Goal: Task Accomplishment & Management: Use online tool/utility

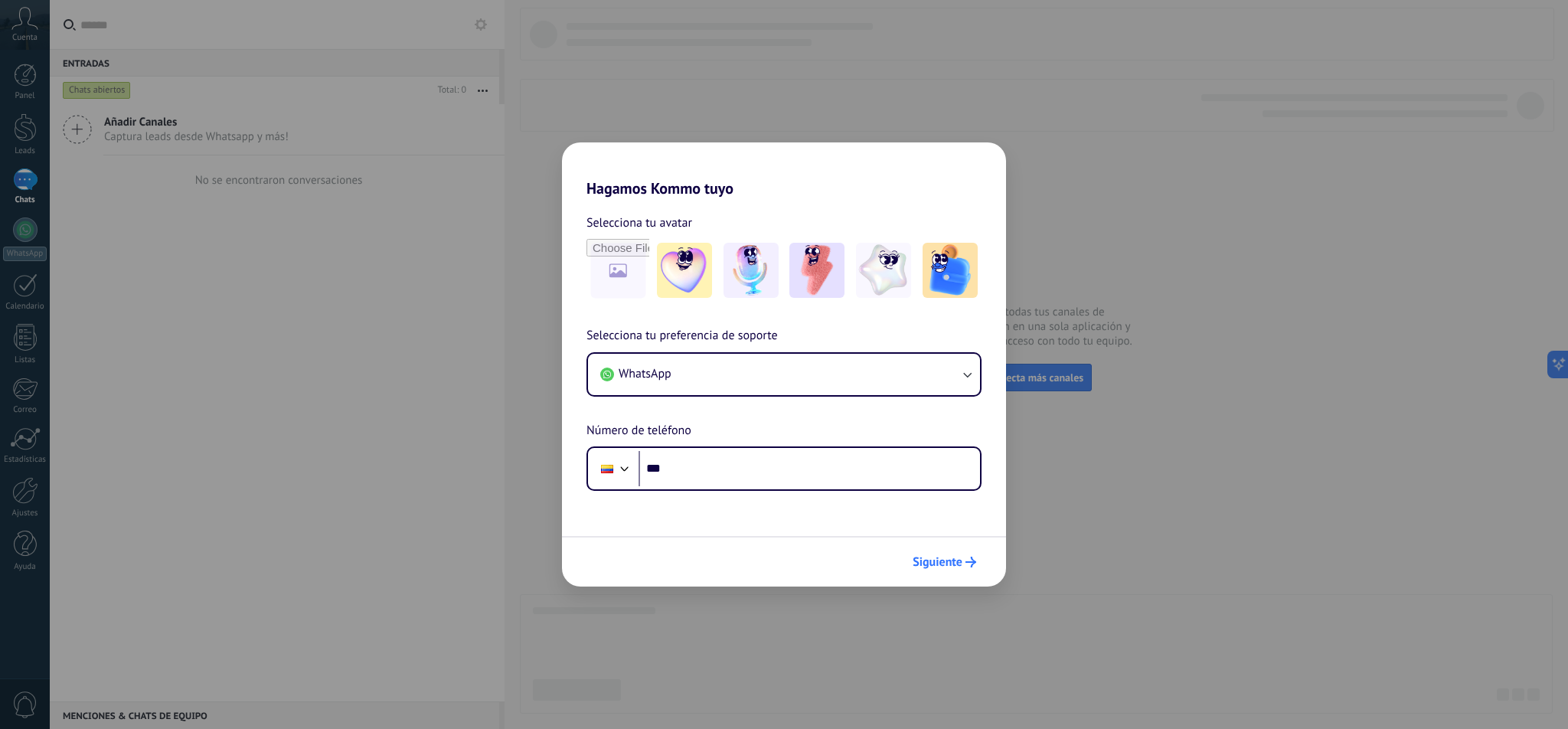
click at [962, 567] on span "Siguiente" at bounding box center [937, 562] width 50 height 11
click at [747, 474] on input "***" at bounding box center [810, 468] width 342 height 35
type input "**********"
click at [947, 571] on button "Siguiente" at bounding box center [945, 562] width 77 height 26
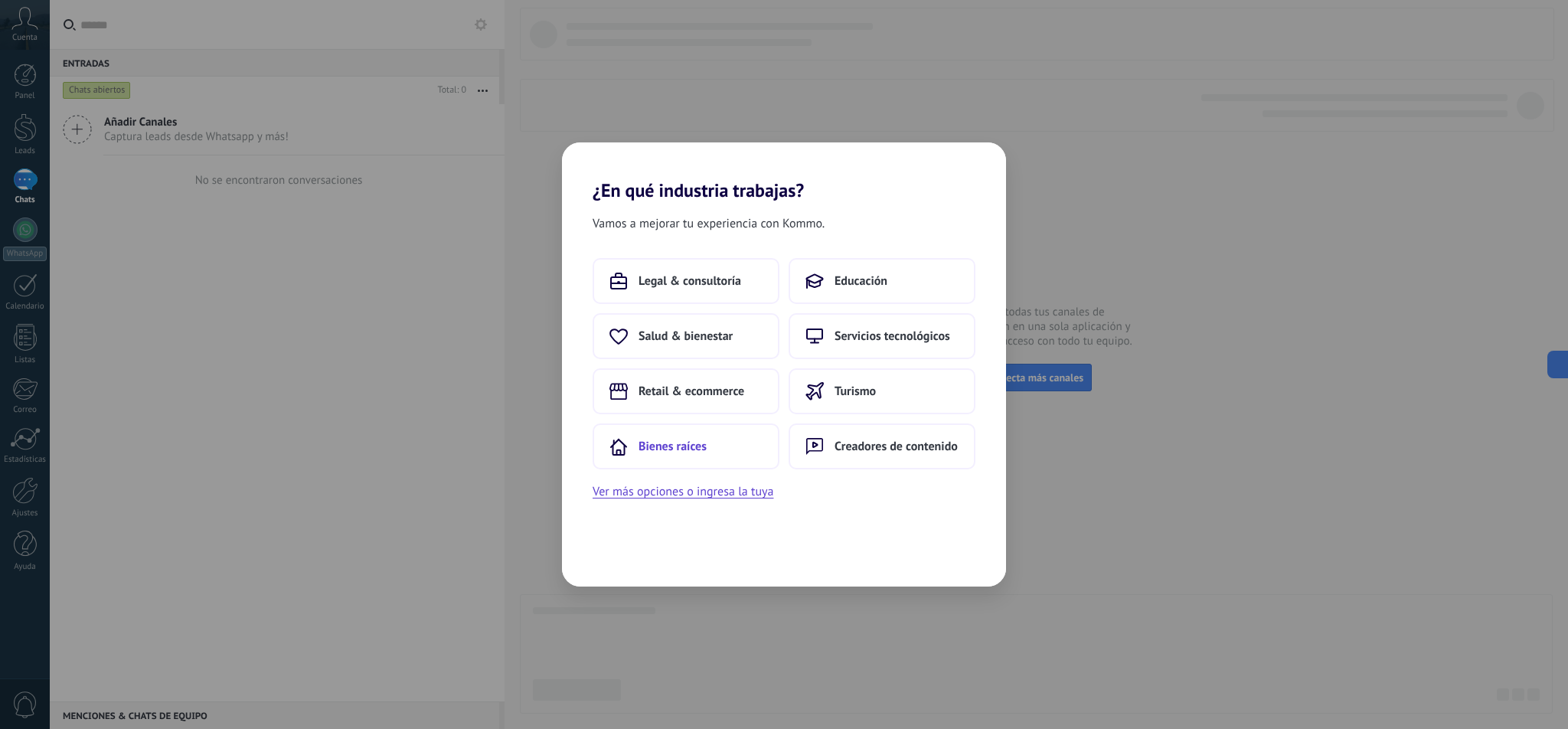
click at [731, 442] on button "Bienes raíces" at bounding box center [687, 446] width 187 height 46
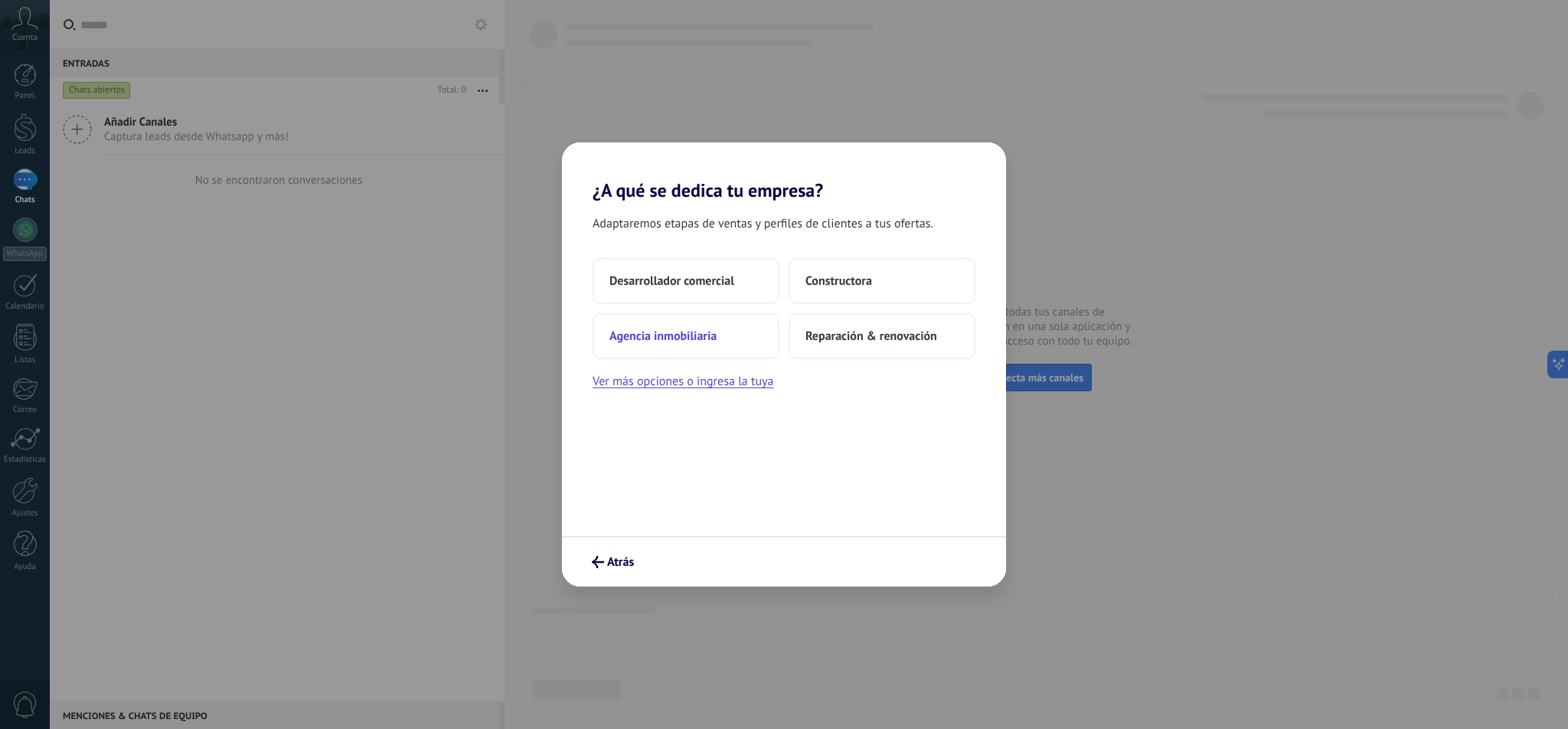
click at [716, 343] on span "Agencia inmobiliaria" at bounding box center [663, 336] width 107 height 16
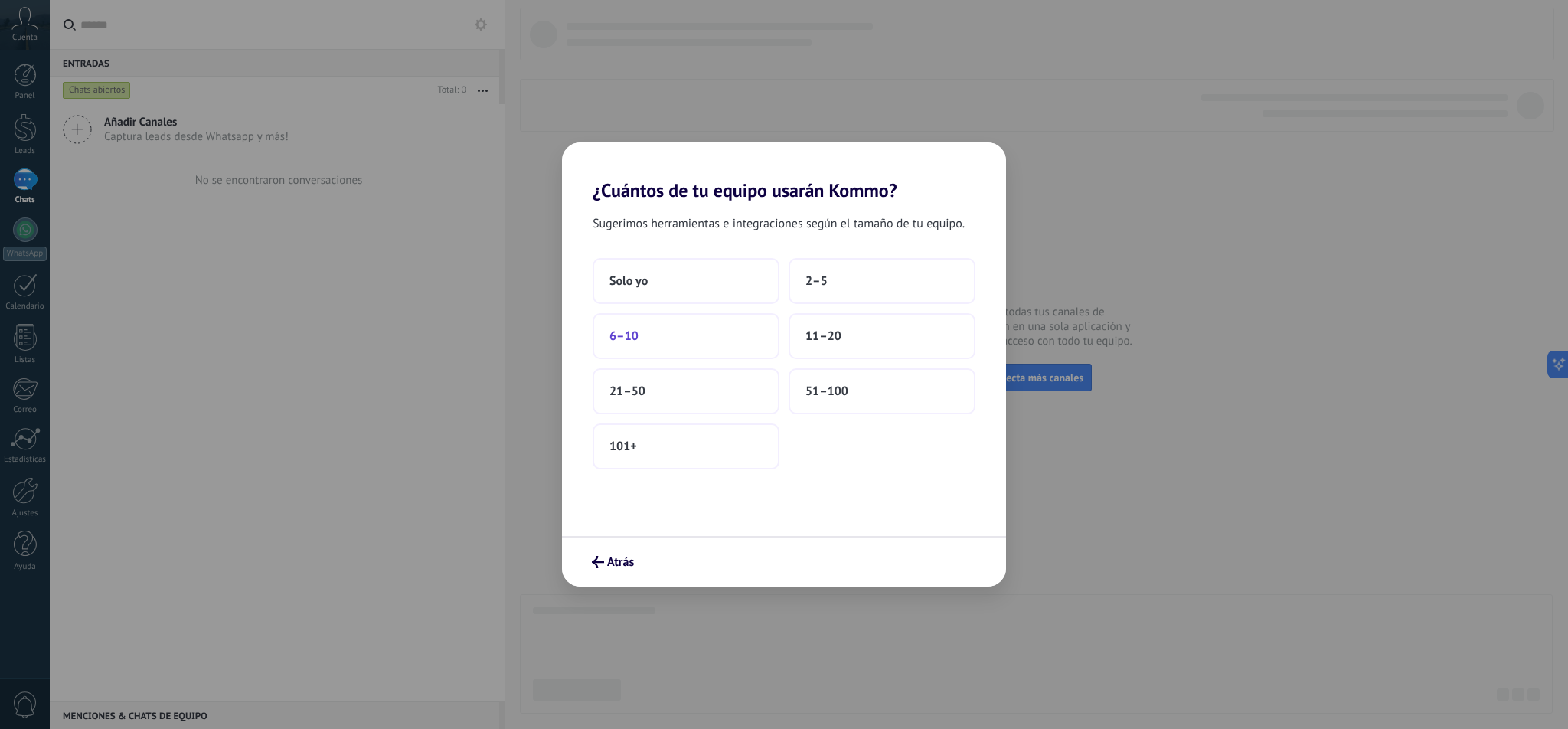
click at [759, 345] on button "6–10" at bounding box center [687, 336] width 187 height 46
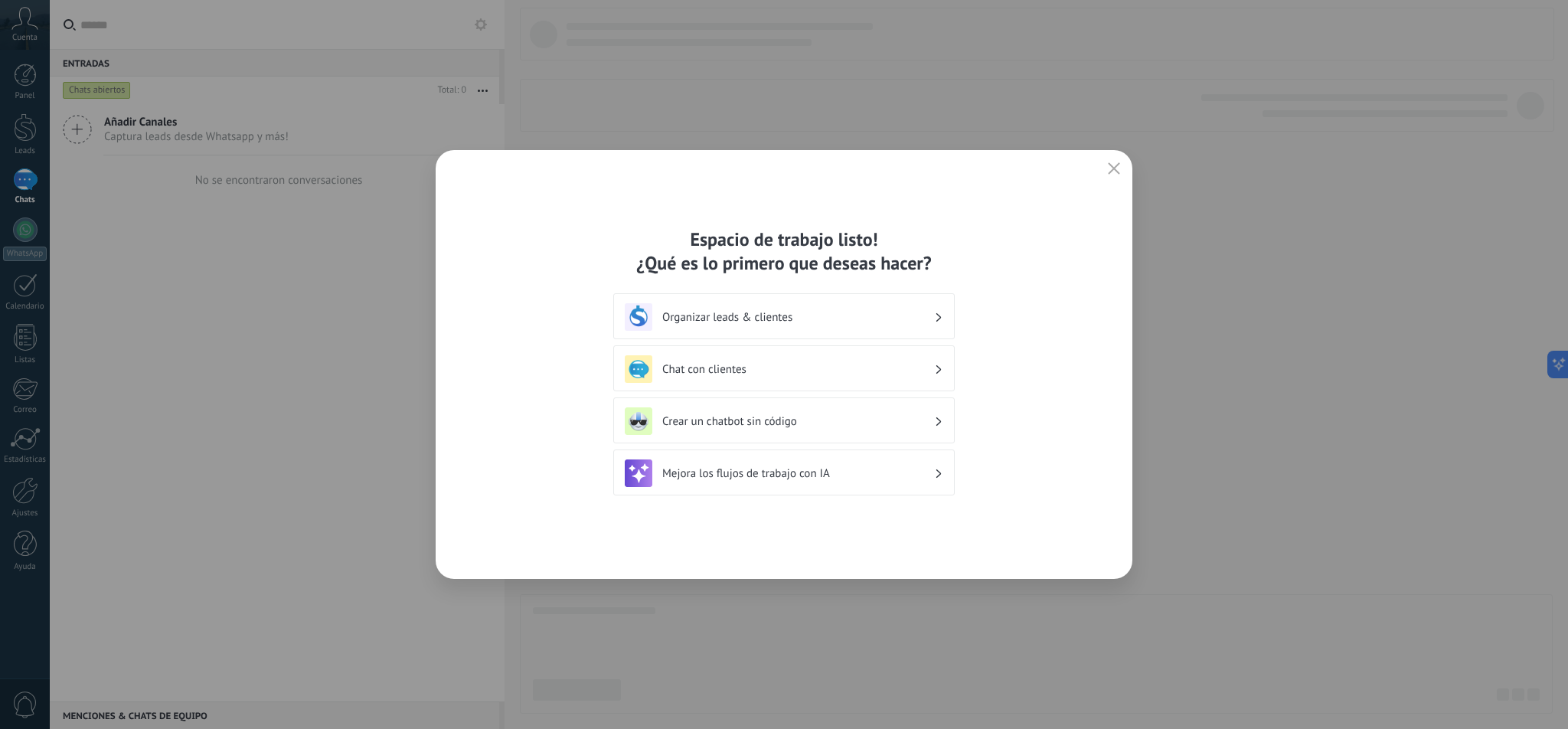
click at [833, 372] on h3 "Chat con clientes" at bounding box center [799, 370] width 272 height 15
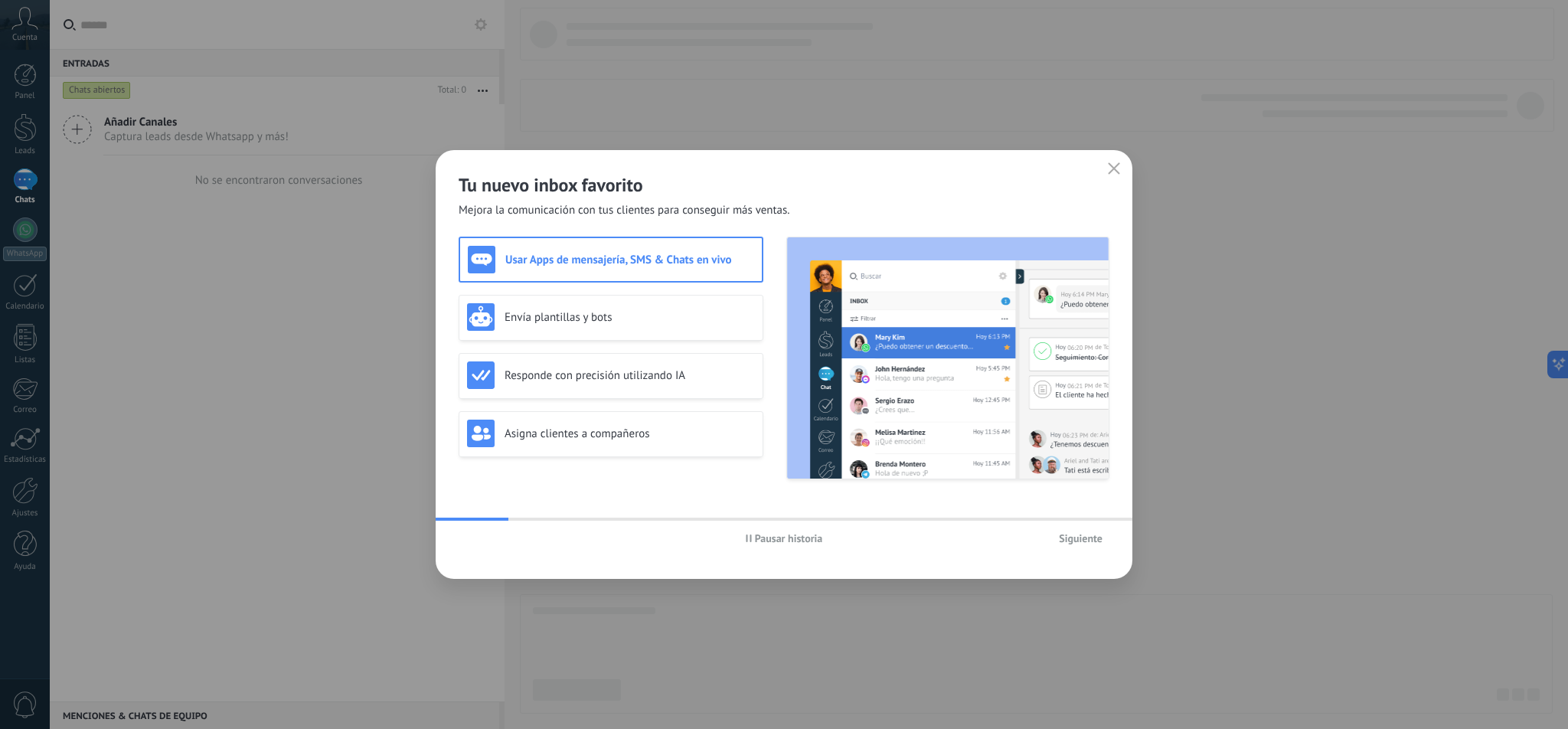
click at [1070, 540] on span "Siguiente" at bounding box center [1081, 539] width 44 height 11
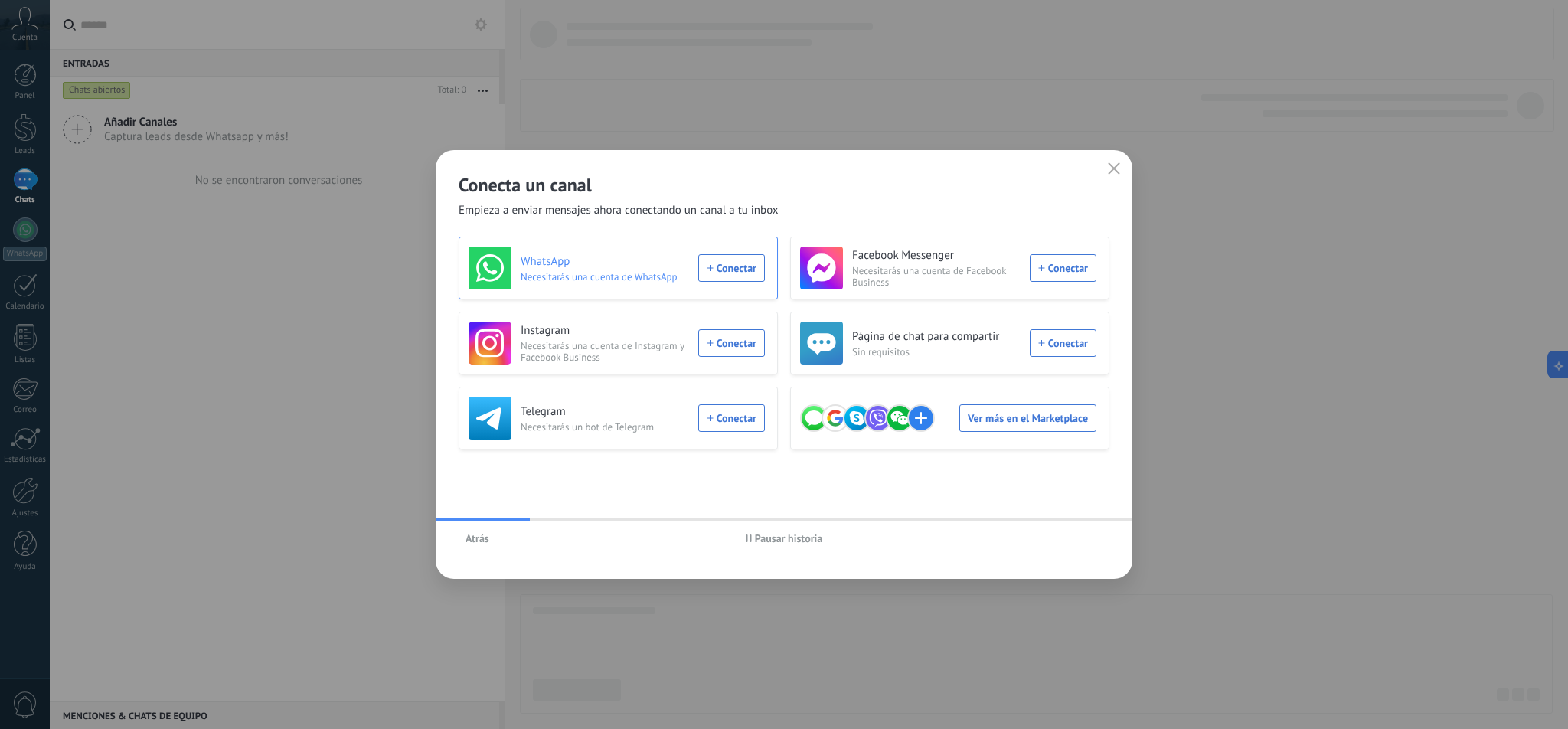
click at [722, 269] on div "WhatsApp Necesitarás una cuenta de WhatsApp Conectar" at bounding box center [617, 268] width 297 height 43
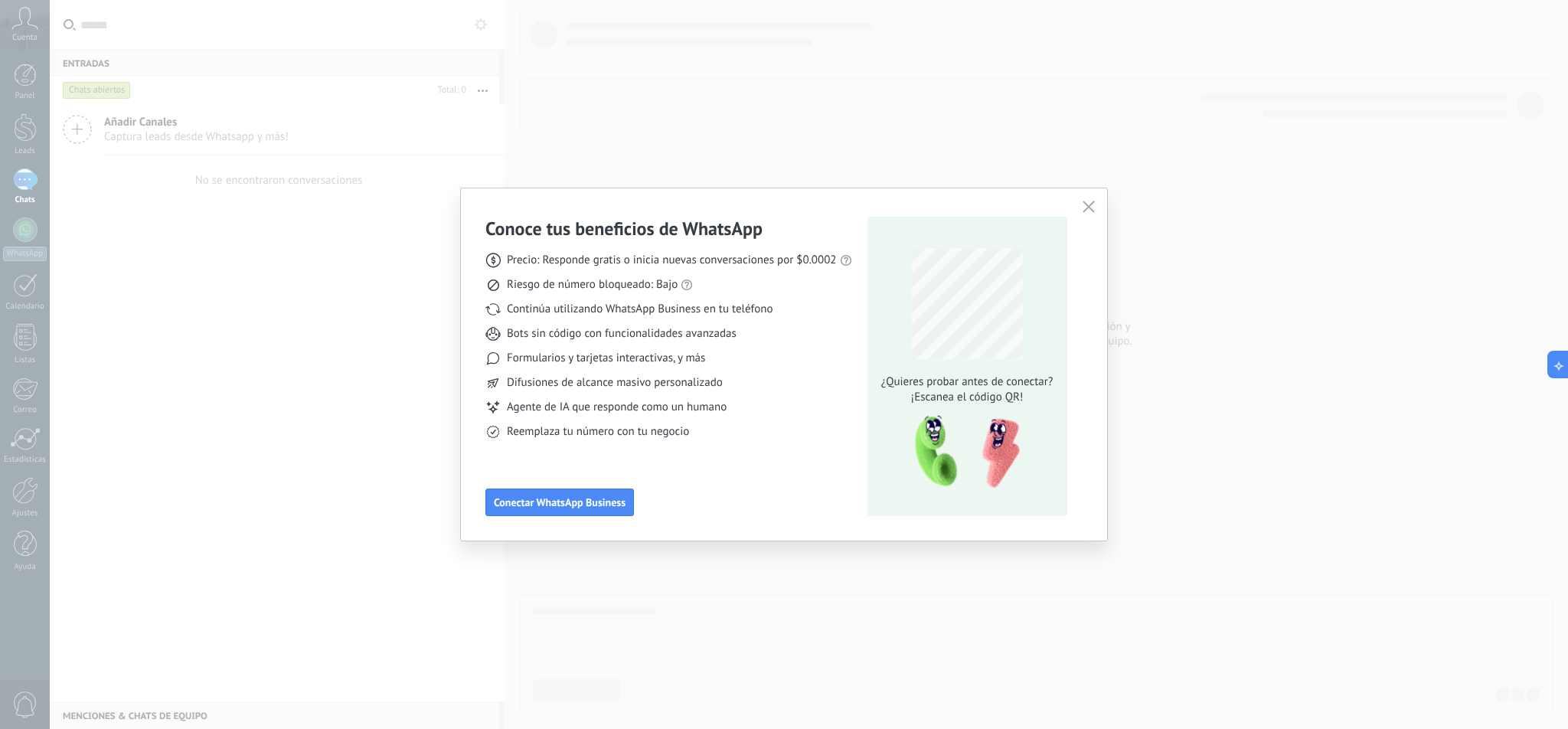
click at [1088, 201] on icon "button" at bounding box center [1089, 207] width 12 height 12
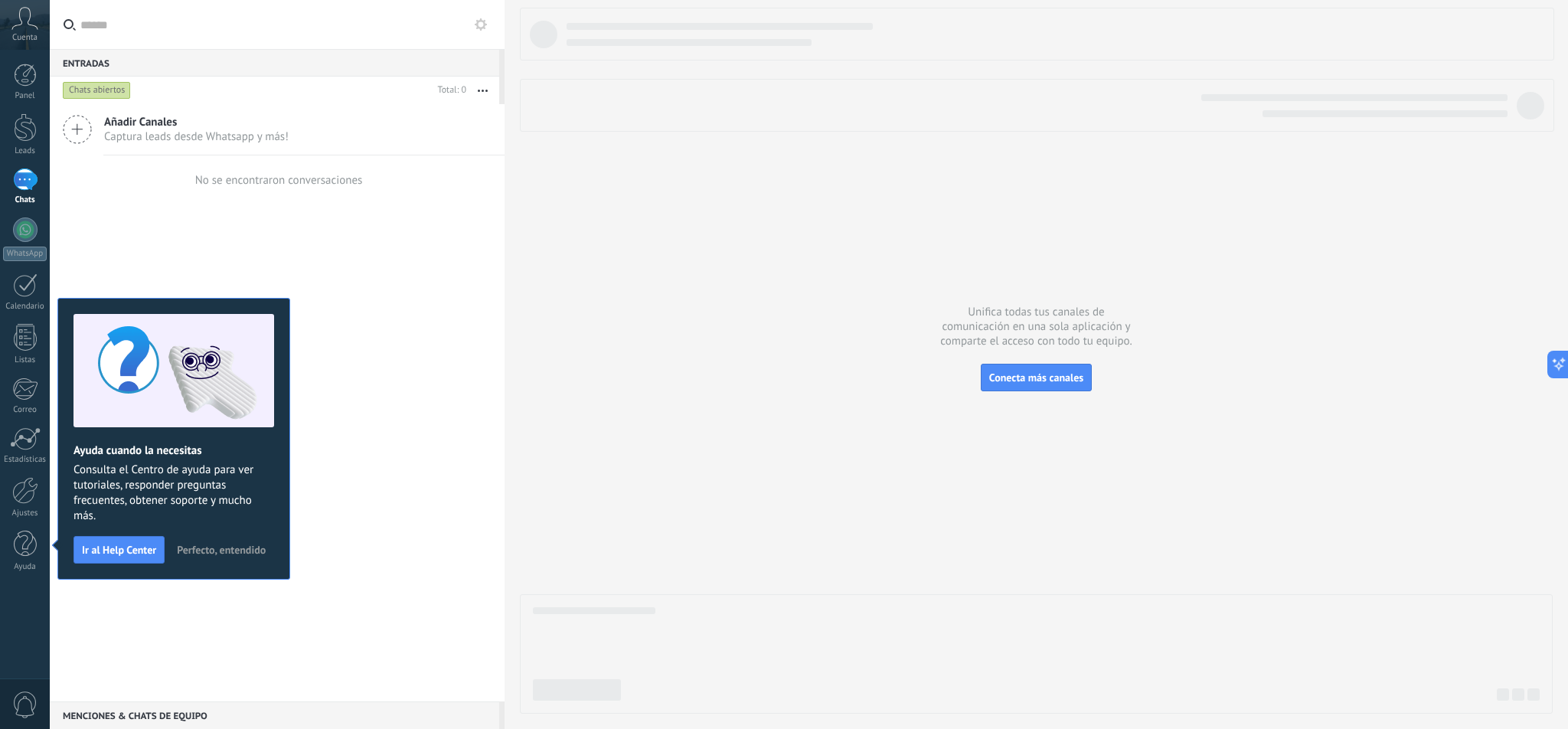
click at [79, 125] on icon at bounding box center [77, 129] width 29 height 29
click at [151, 125] on span "Añadir Canales" at bounding box center [196, 122] width 185 height 15
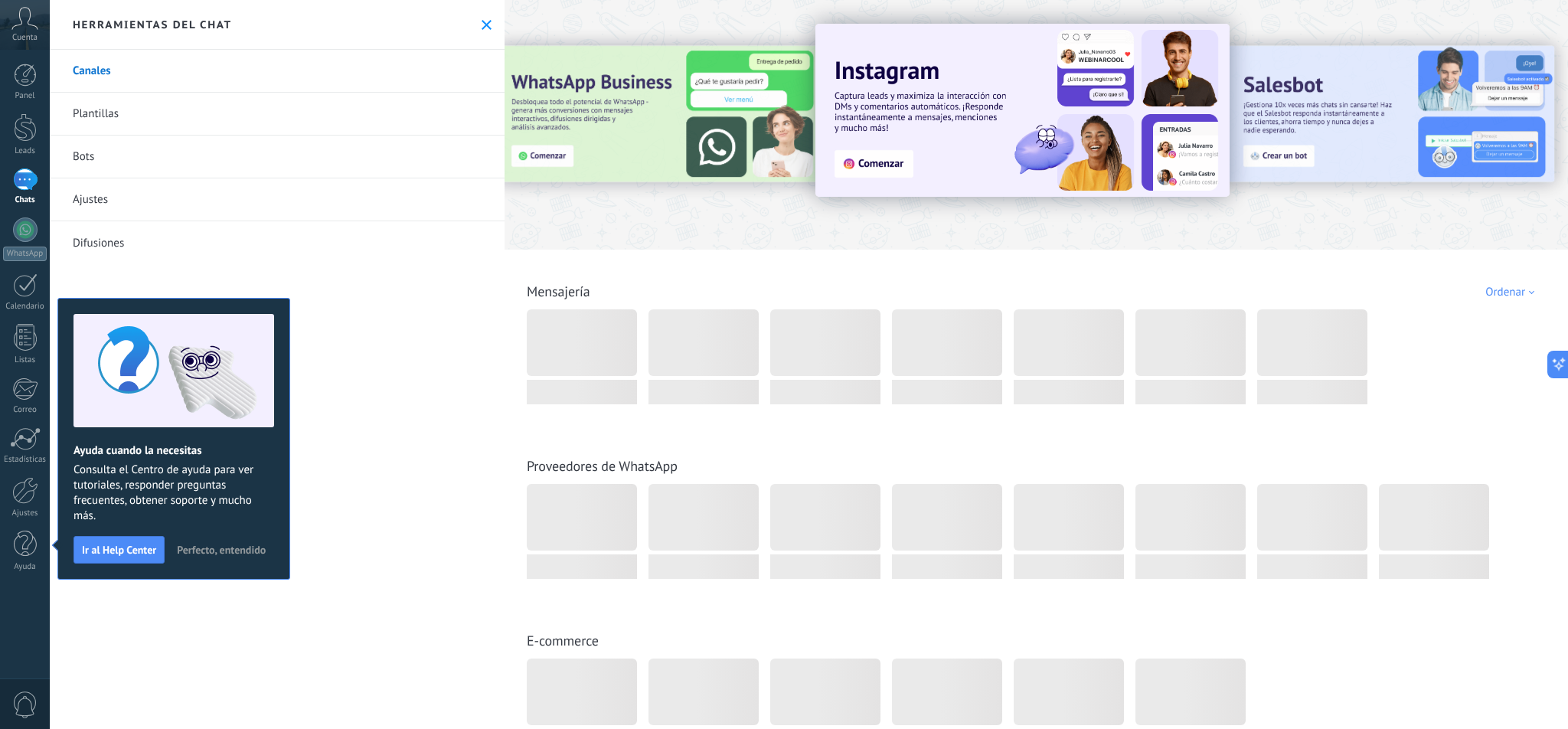
click at [238, 550] on span "Perfecto, entendido" at bounding box center [221, 550] width 89 height 11
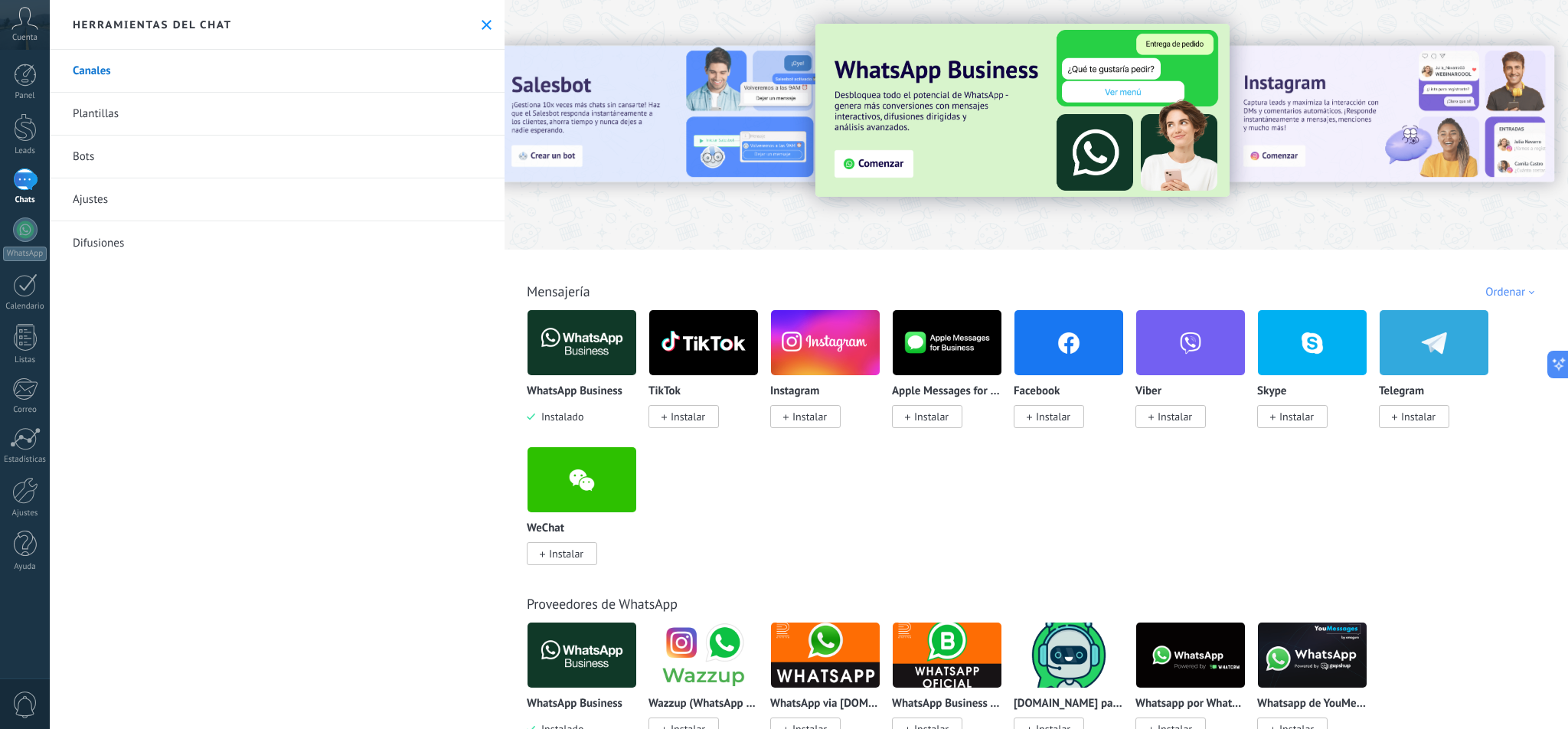
click at [564, 321] on img at bounding box center [582, 342] width 108 height 74
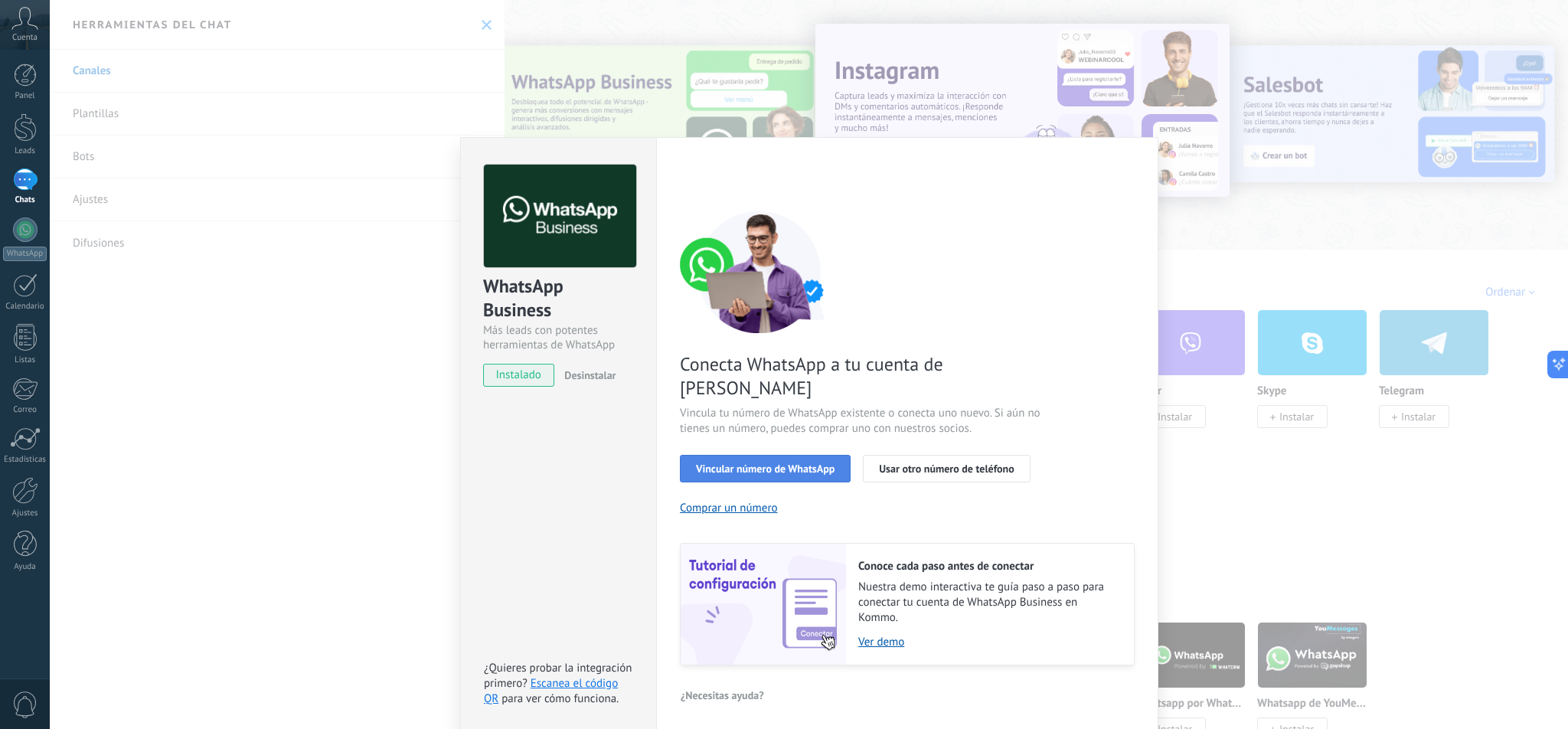
click at [752, 464] on span "Vincular número de WhatsApp" at bounding box center [765, 469] width 139 height 11
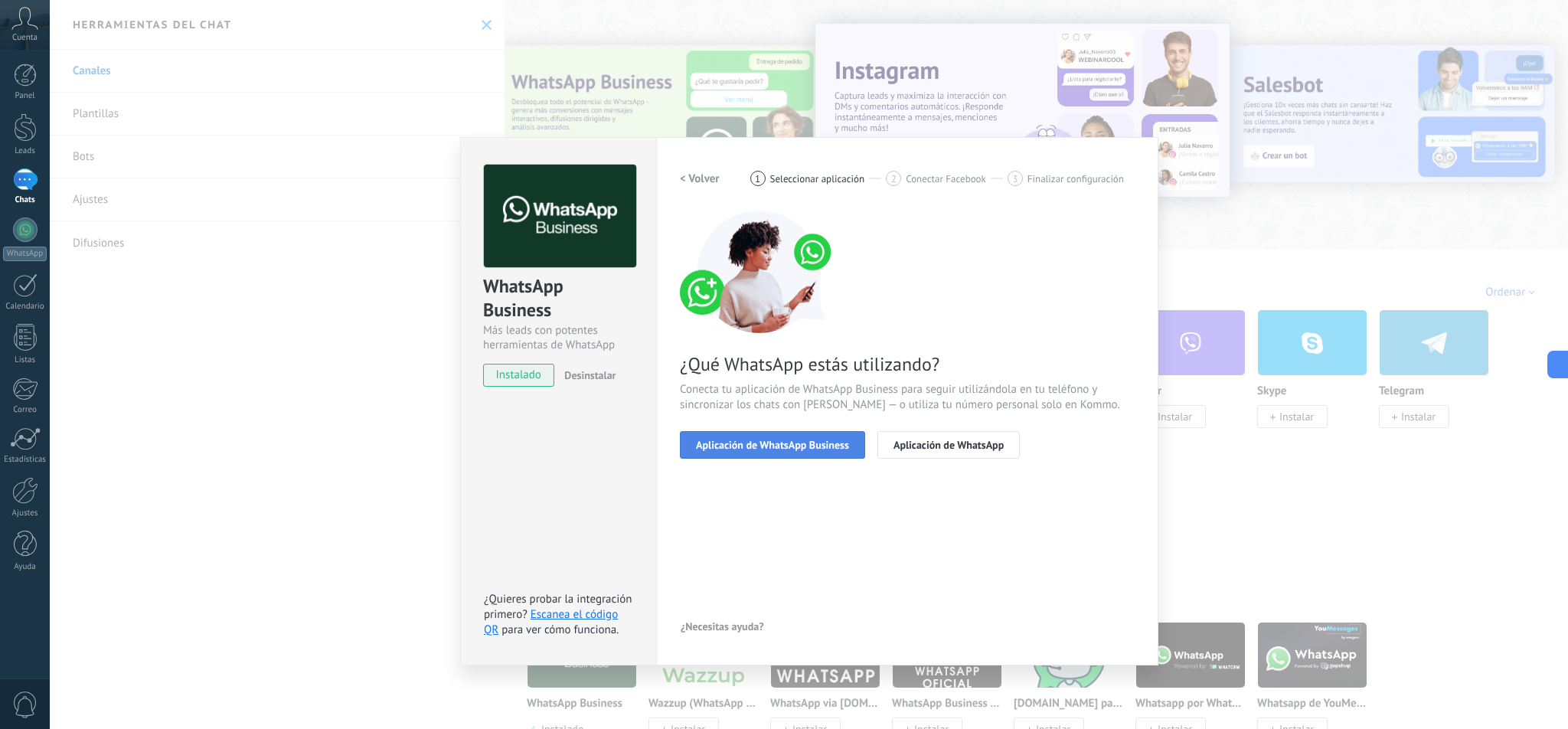
click at [801, 446] on span "Aplicación de WhatsApp Business" at bounding box center [772, 445] width 153 height 11
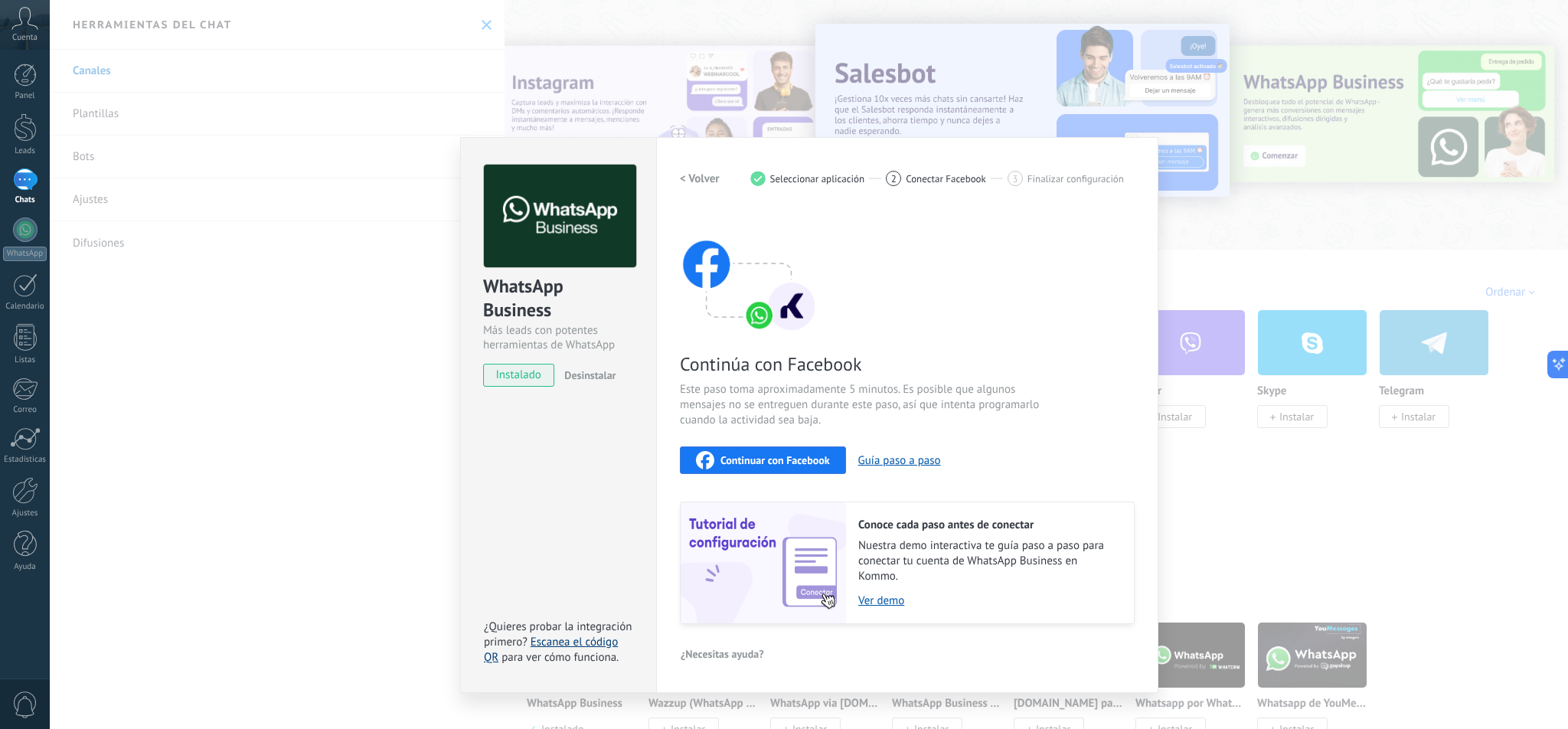
click at [609, 642] on link "Escanea el código QR" at bounding box center [551, 650] width 134 height 30
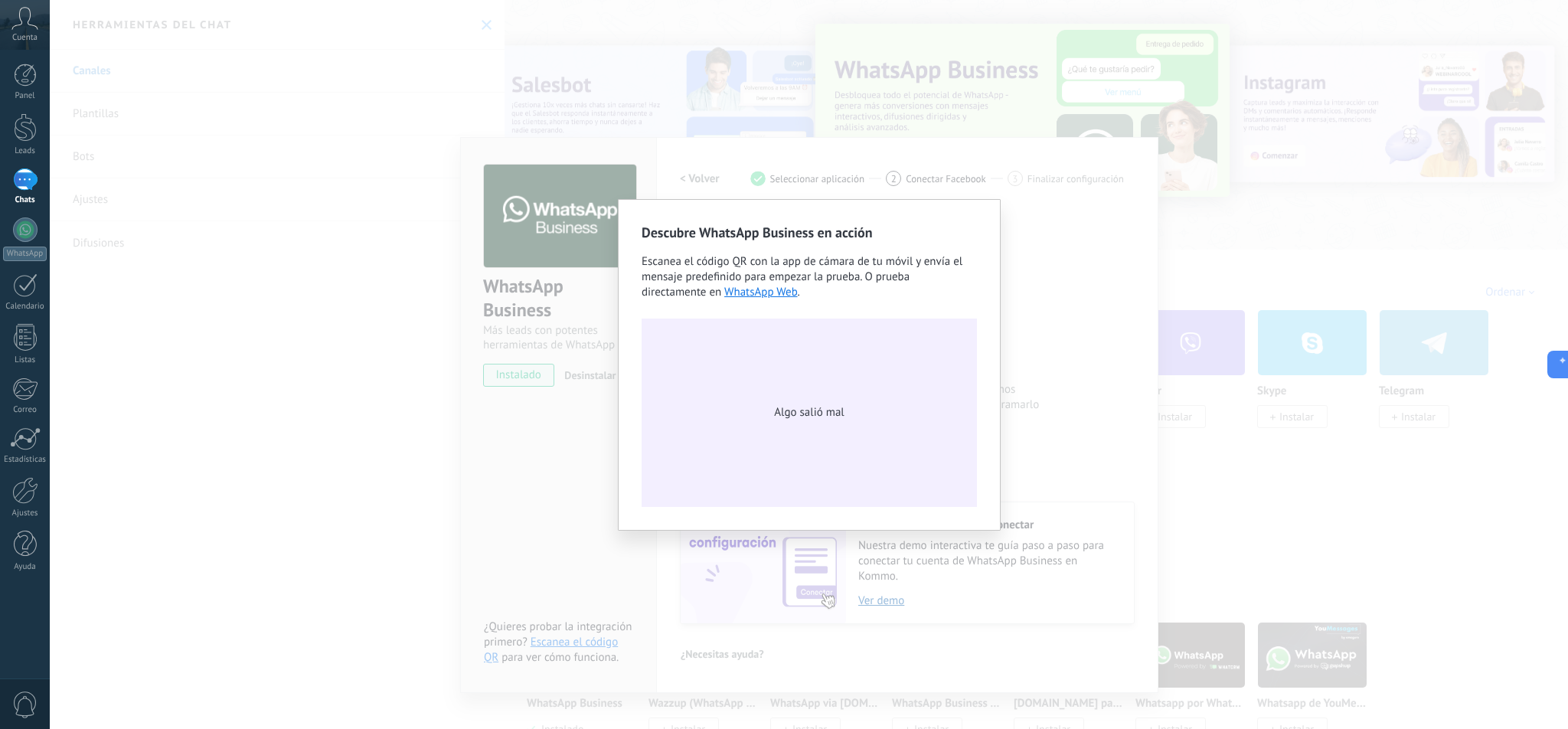
click at [1060, 344] on div "Descubre WhatsApp Business en acción Escanea el código QR con la app [PERSON_NA…" at bounding box center [809, 364] width 1518 height 729
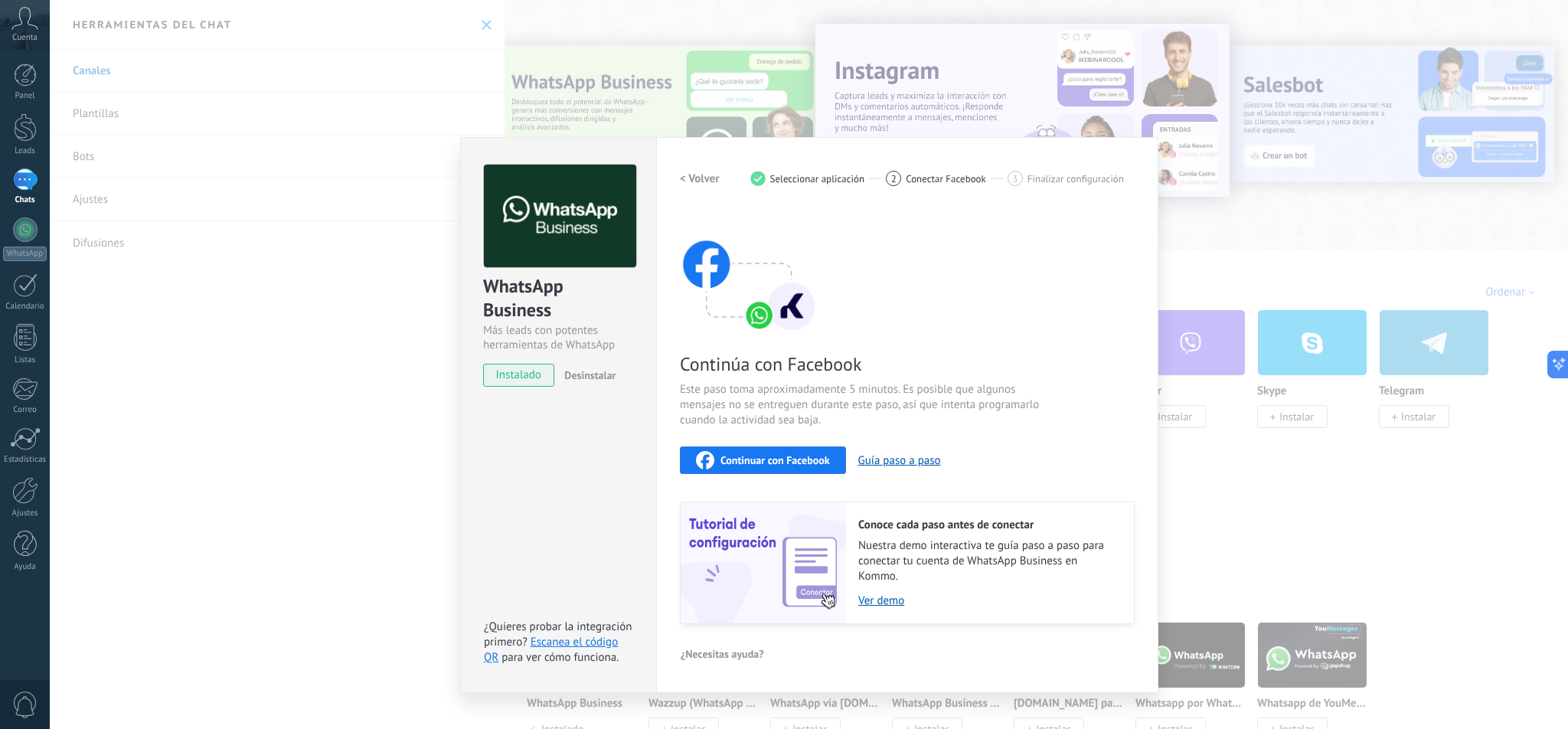
click at [769, 456] on span "Continuar con Facebook" at bounding box center [775, 461] width 109 height 11
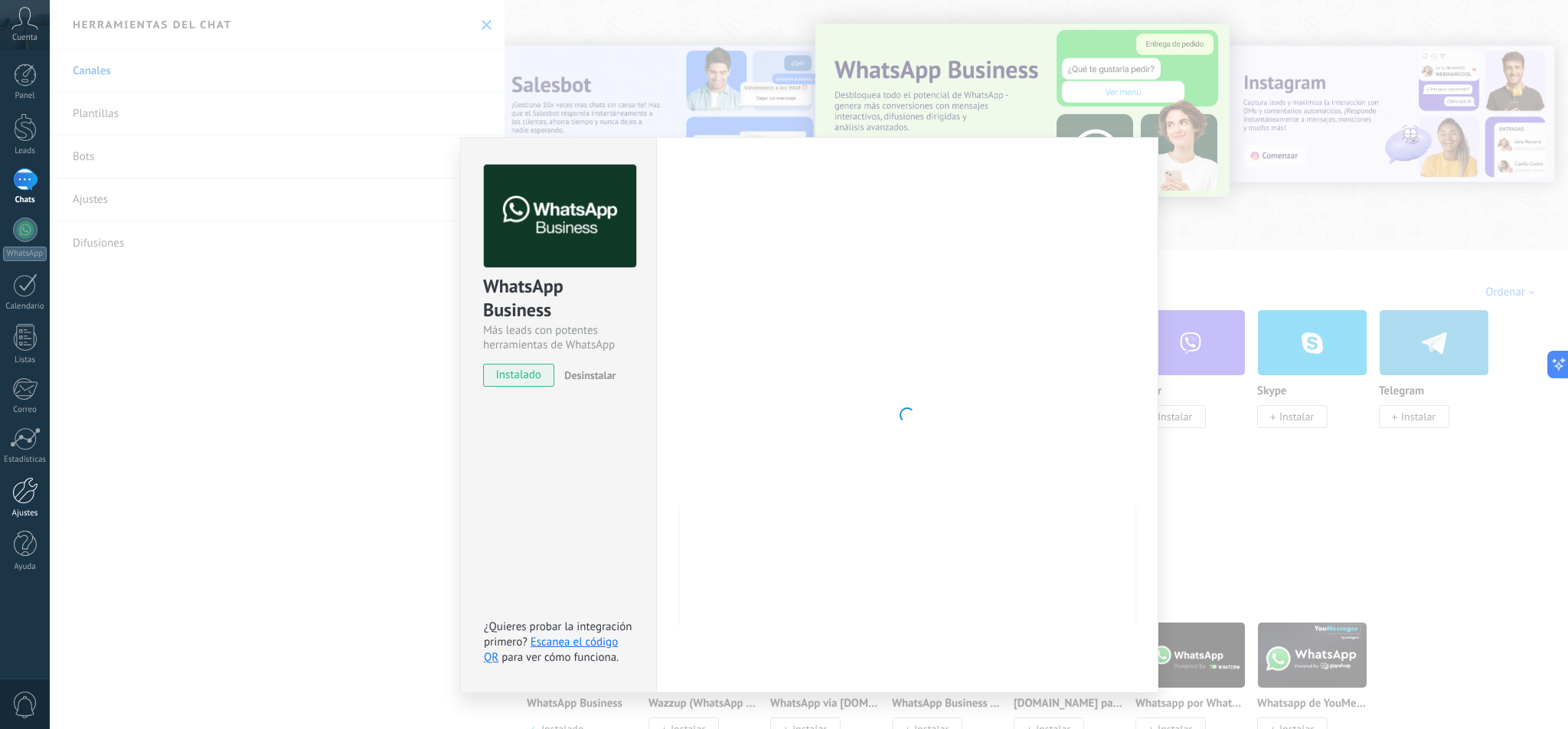
click at [21, 493] on div at bounding box center [25, 490] width 26 height 27
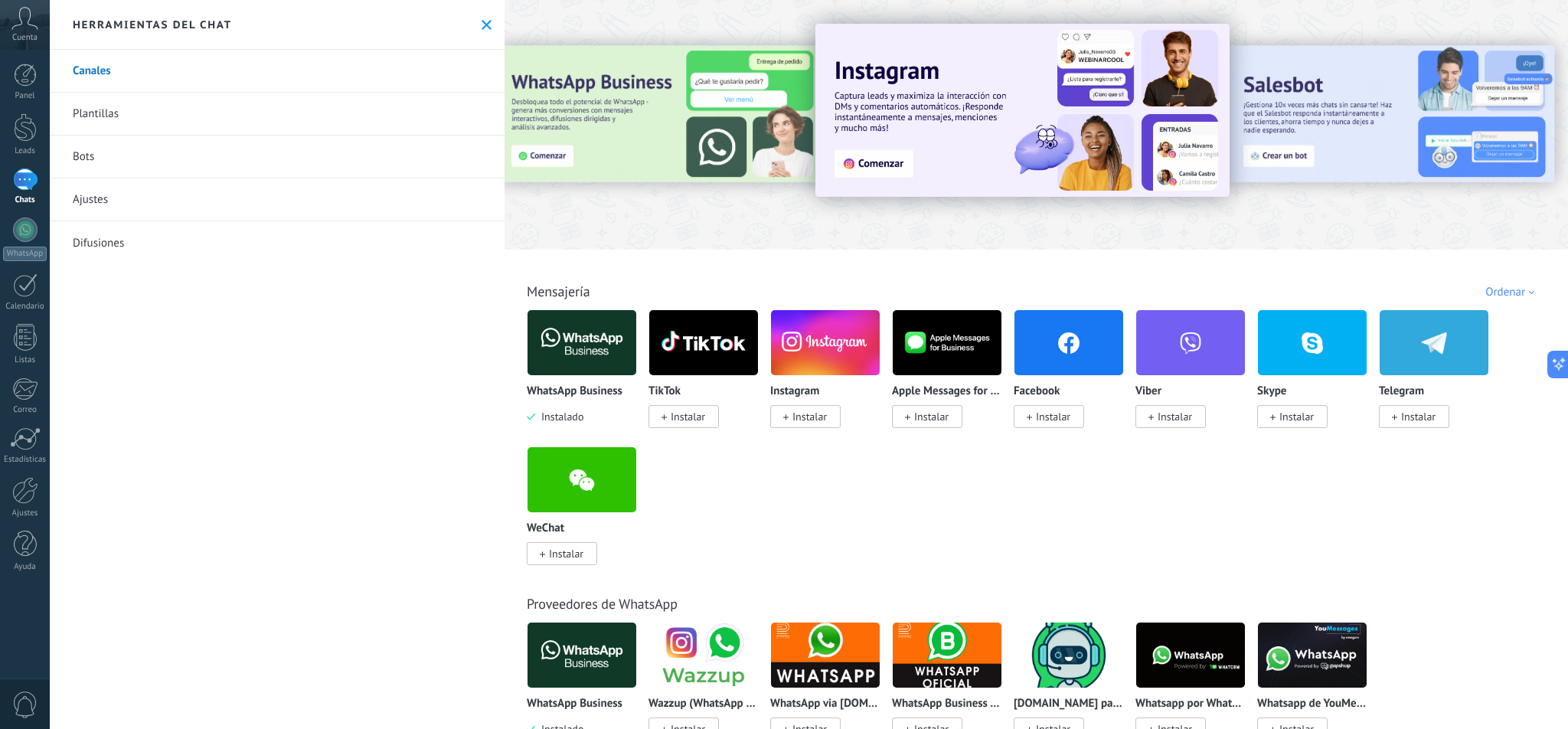
click at [567, 344] on img at bounding box center [582, 342] width 108 height 74
